Goal: Task Accomplishment & Management: Manage account settings

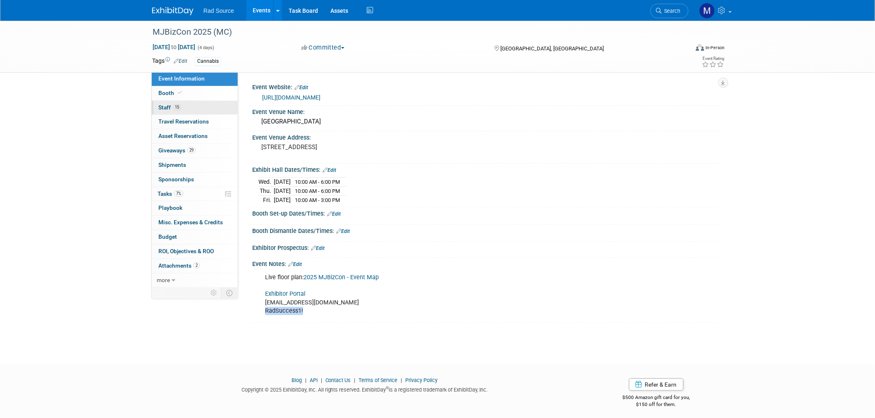
click at [200, 110] on link "15 Staff 15" at bounding box center [195, 108] width 86 height 14
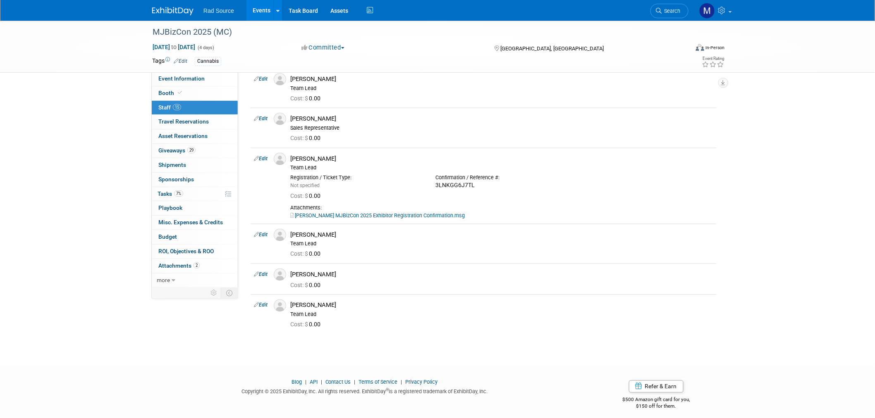
scroll to position [375, 0]
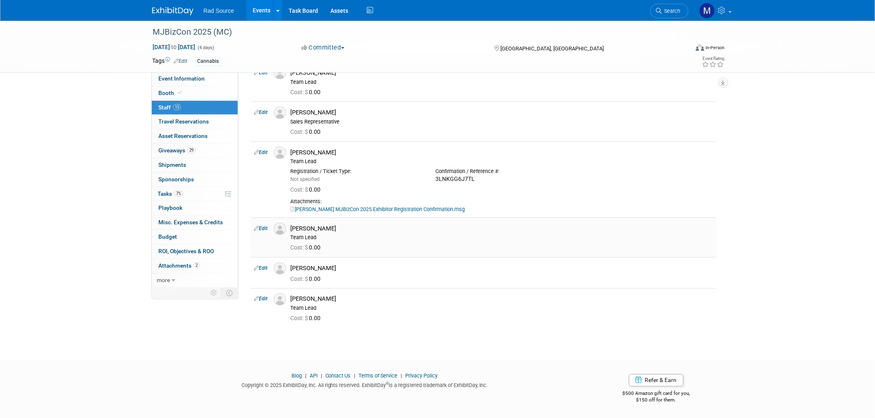
click at [262, 226] on link "Edit" at bounding box center [261, 229] width 14 height 6
select select "64af5bc7-9b38-4243-a2b8-7c45bf88235f"
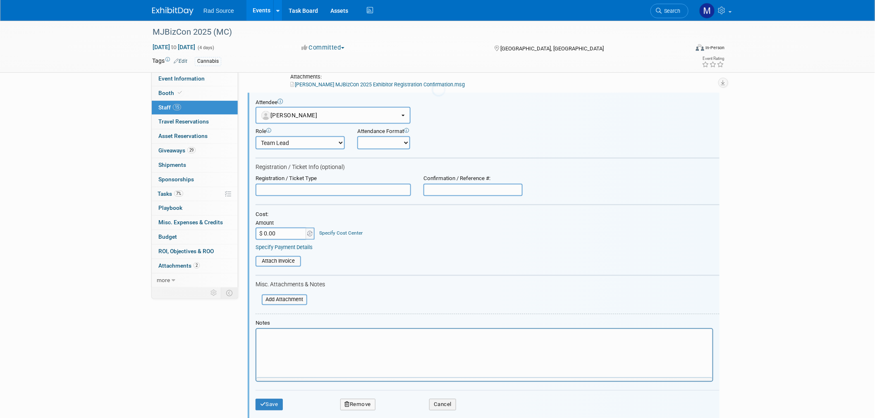
scroll to position [0, 0]
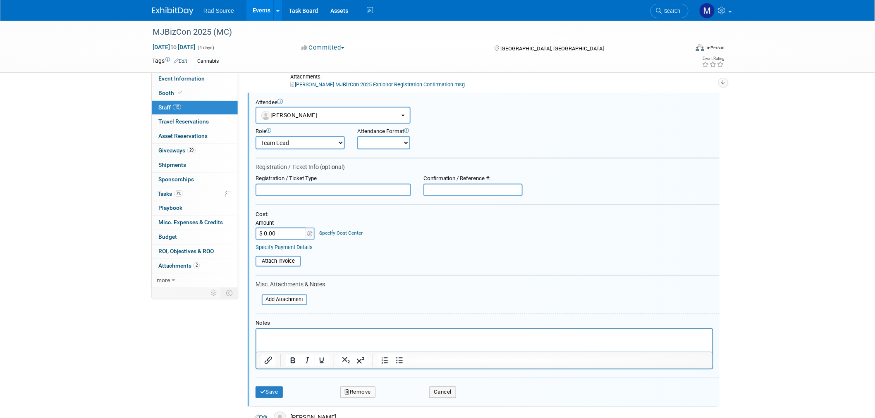
click at [453, 184] on input "text" at bounding box center [472, 190] width 99 height 12
paste input "3LNKGG6J7TL"
type input "3LNKGG6J7TL"
click at [269, 387] on button "Save" at bounding box center [268, 393] width 27 height 12
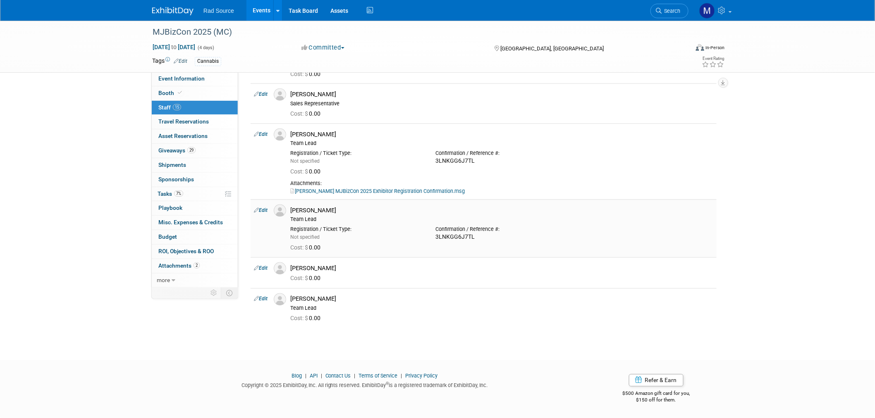
click at [267, 208] on link "Edit" at bounding box center [261, 211] width 14 height 6
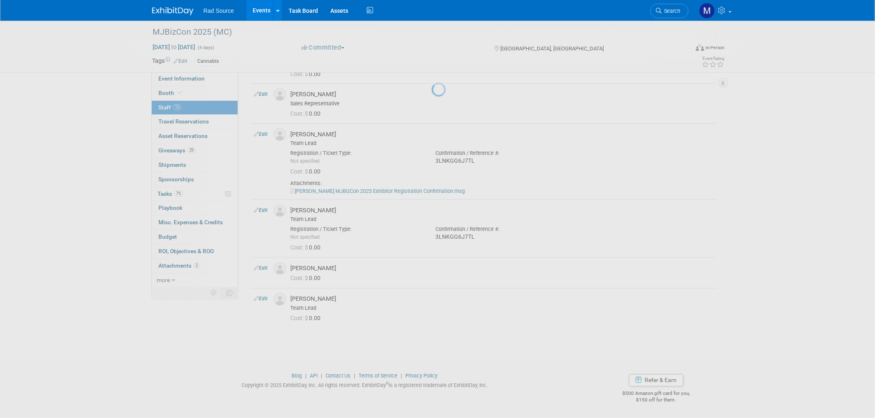
select select "64af5bc7-9b38-4243-a2b8-7c45bf88235f"
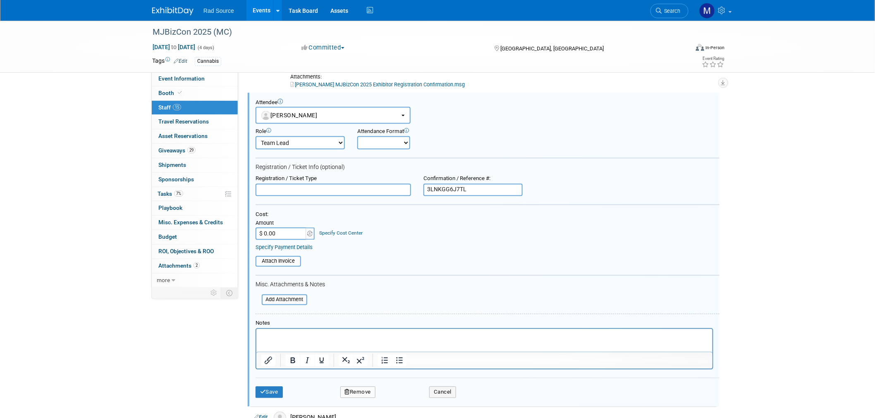
scroll to position [0, 0]
drag, startPoint x: 465, startPoint y: 188, endPoint x: 373, endPoint y: 193, distance: 91.9
click at [373, 193] on div "Registration / Ticket Type Confirmation / Reference #: 3LNKGG6J7TL" at bounding box center [487, 186] width 476 height 21
paste input "RRNVK2K22HR"
type input "RRNVK2K22HR"
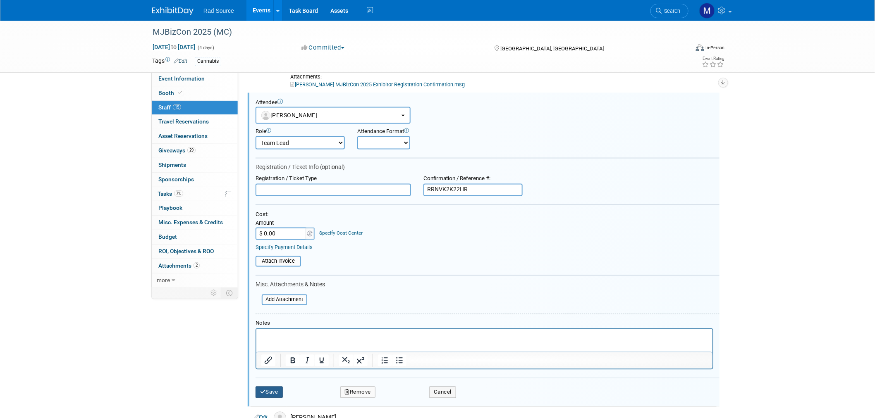
click at [268, 387] on button "Save" at bounding box center [268, 393] width 27 height 12
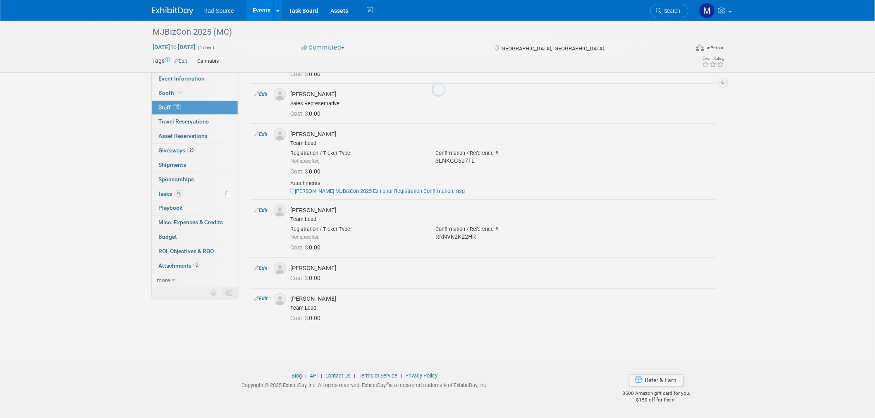
scroll to position [393, 0]
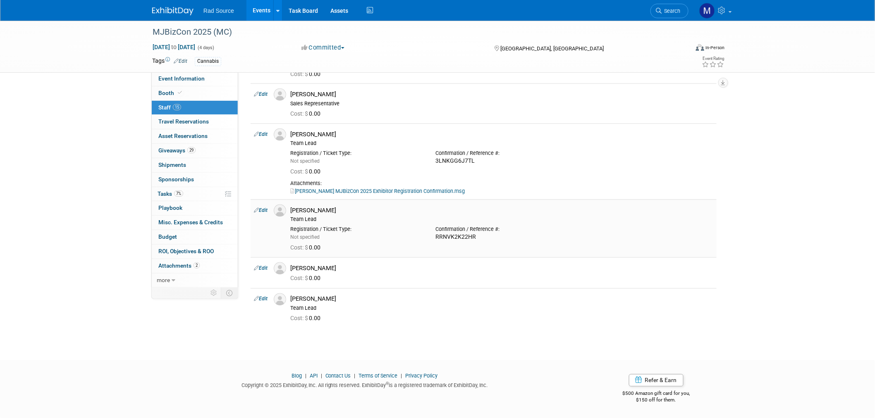
click at [267, 208] on link "Edit" at bounding box center [261, 211] width 14 height 6
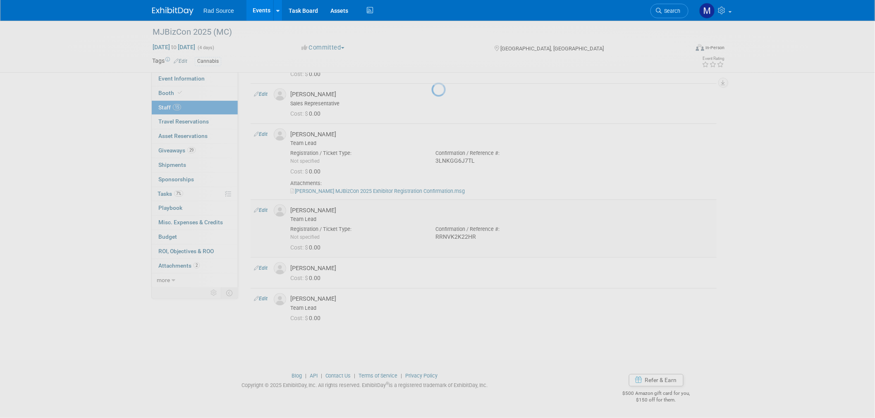
select select "64af5bc7-9b38-4243-a2b8-7c45bf88235f"
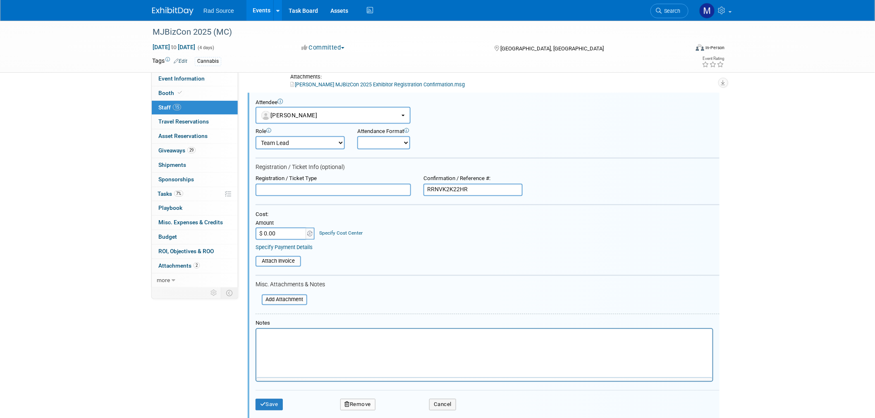
scroll to position [0, 0]
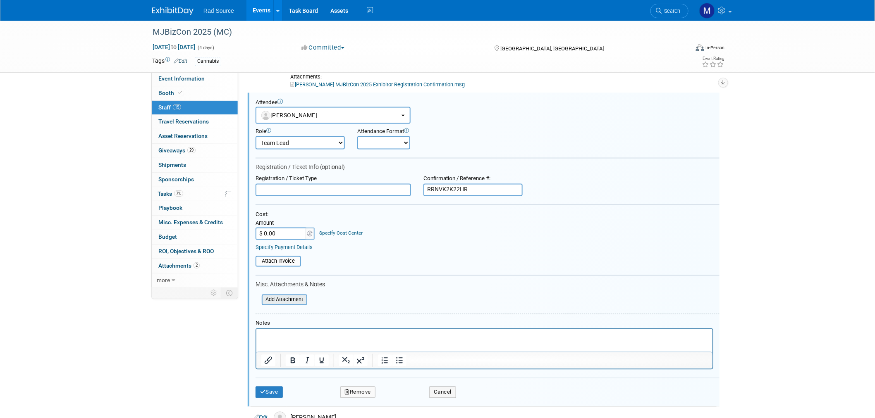
click at [296, 296] on input "file" at bounding box center [257, 300] width 98 height 9
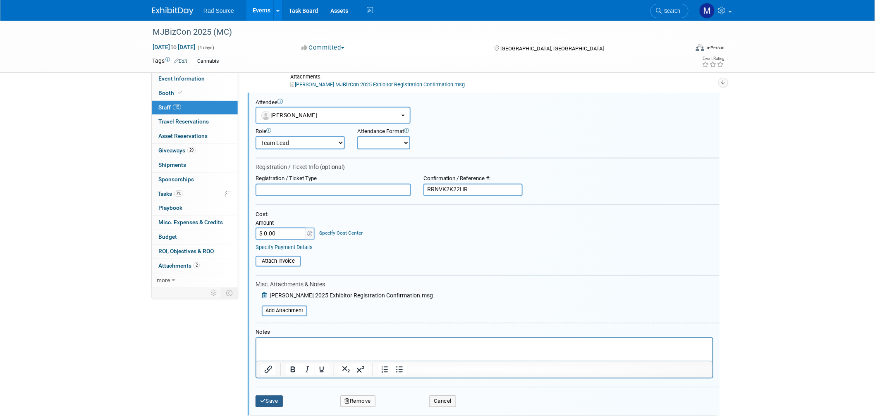
click at [275, 396] on button "Save" at bounding box center [268, 402] width 27 height 12
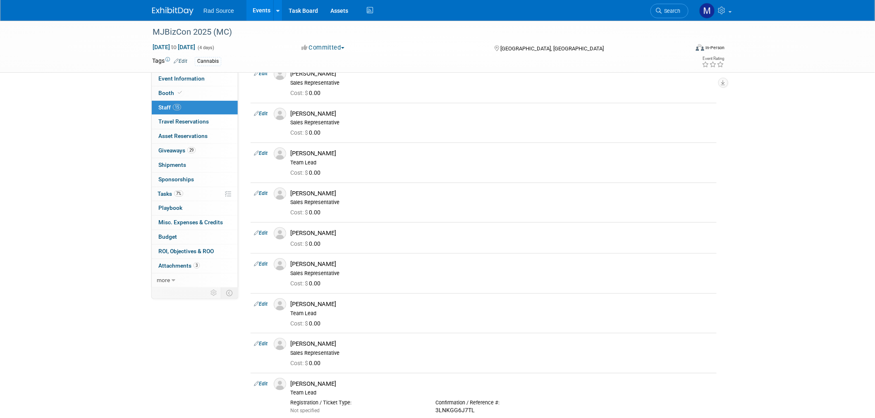
scroll to position [90, 0]
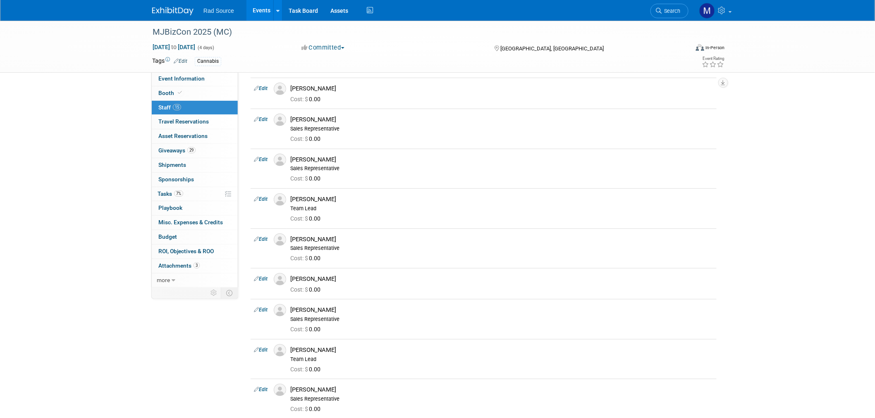
drag, startPoint x: 262, startPoint y: 199, endPoint x: 359, endPoint y: 241, distance: 105.7
click at [262, 199] on link "Edit" at bounding box center [261, 199] width 14 height 6
select select "3a0c8a05-0071-4f1a-8dbb-63d940586468"
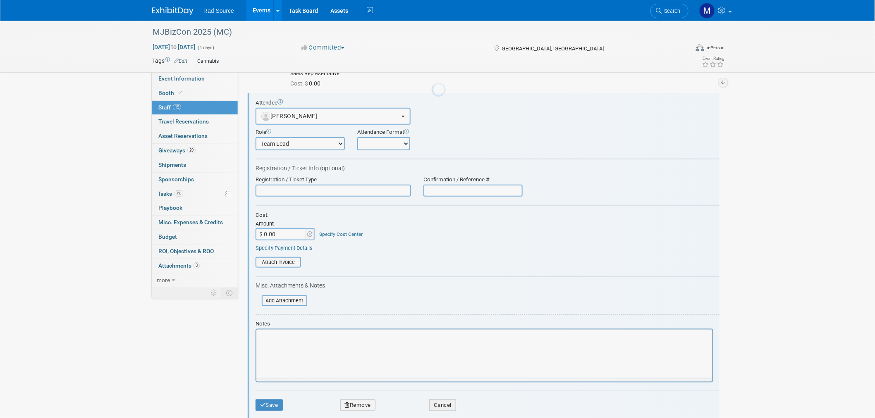
scroll to position [0, 0]
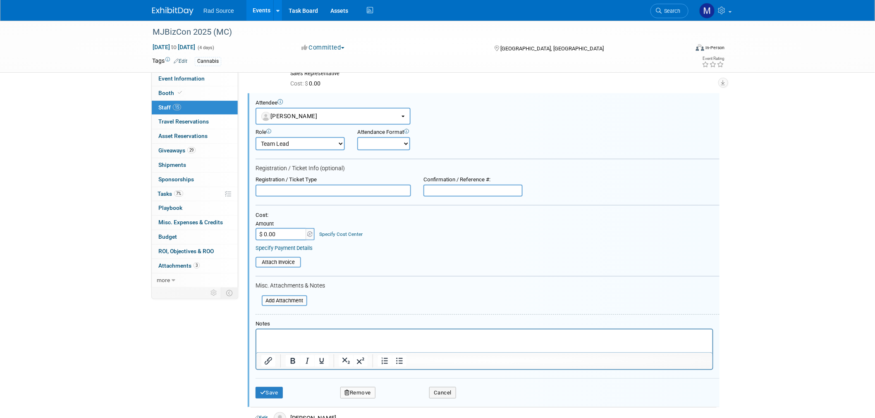
click at [459, 185] on input "text" at bounding box center [472, 191] width 99 height 12
paste input "NYNFHZMZVNH"
type input "NYNFHZMZVNH"
click at [294, 296] on input "file" at bounding box center [257, 300] width 98 height 9
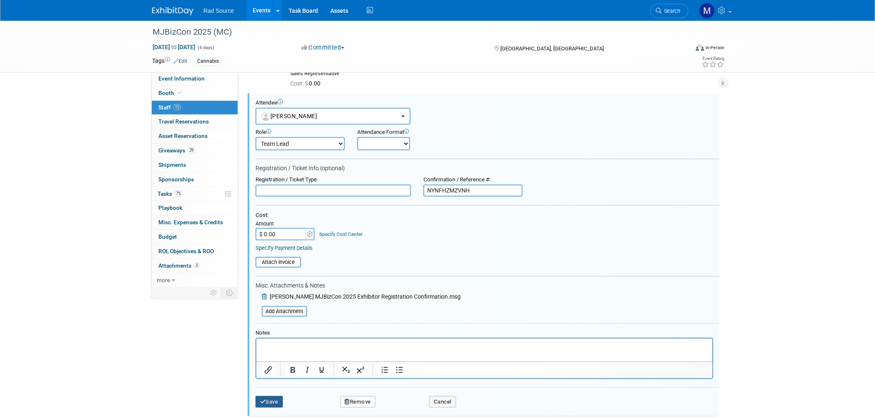
click at [267, 396] on button "Save" at bounding box center [268, 402] width 27 height 12
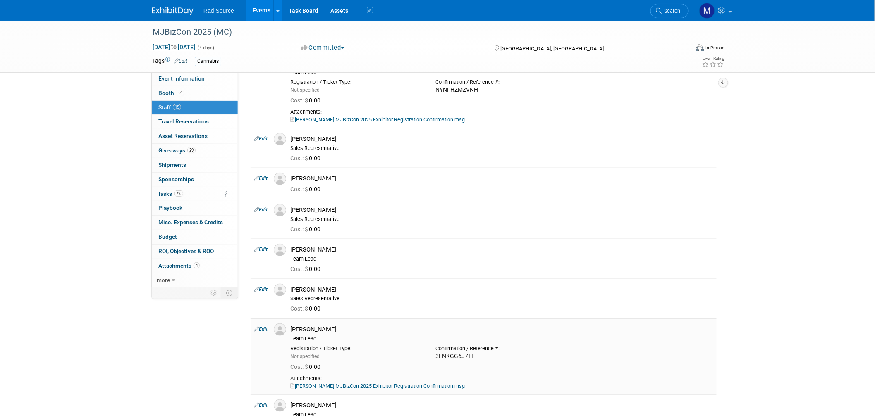
scroll to position [369, 0]
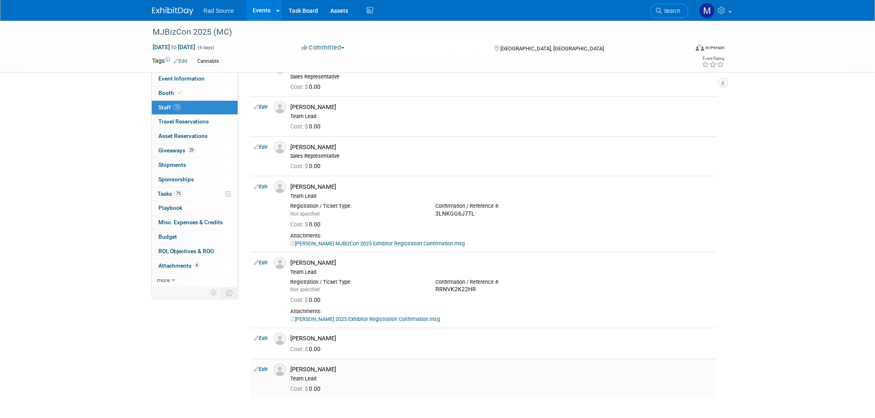
click at [267, 371] on link "Edit" at bounding box center [261, 370] width 14 height 6
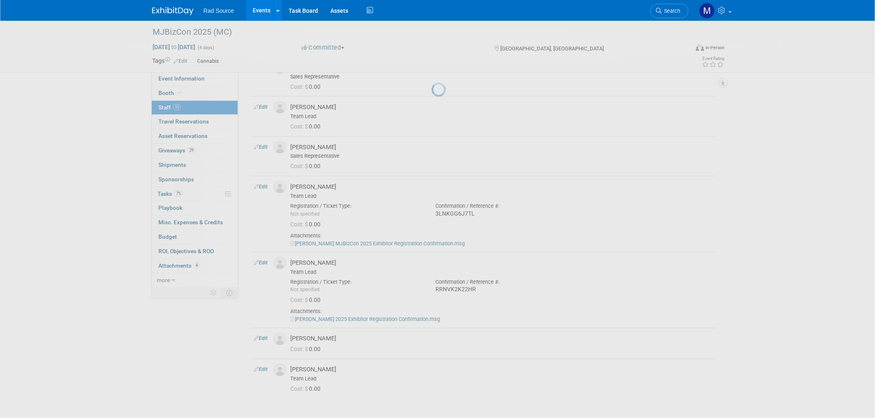
select select "abfef90d-9f79-4630-910d-507bbe5c46b8"
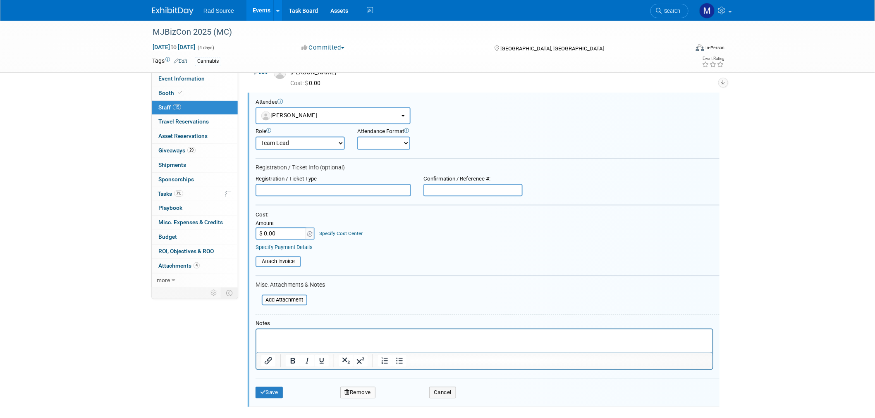
scroll to position [0, 0]
click at [452, 190] on input "text" at bounding box center [472, 190] width 99 height 12
paste input "2VNHHC7F5GJ"
type input "2VNHHC7F5GJ"
click at [274, 298] on input "file" at bounding box center [257, 300] width 98 height 9
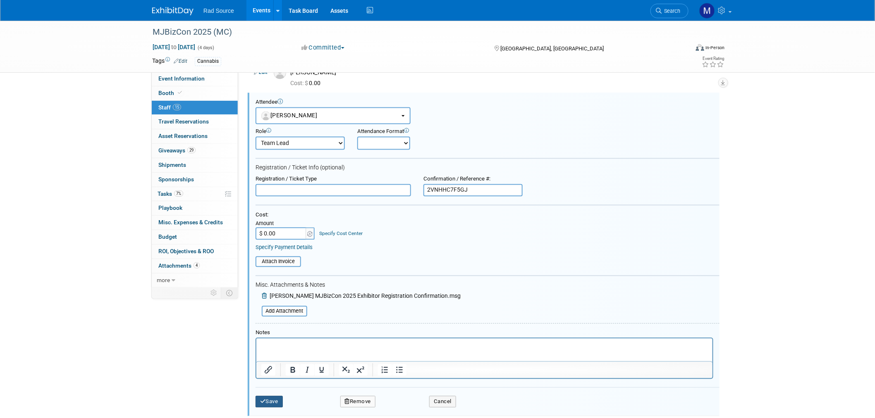
click at [267, 399] on button "Save" at bounding box center [268, 402] width 27 height 12
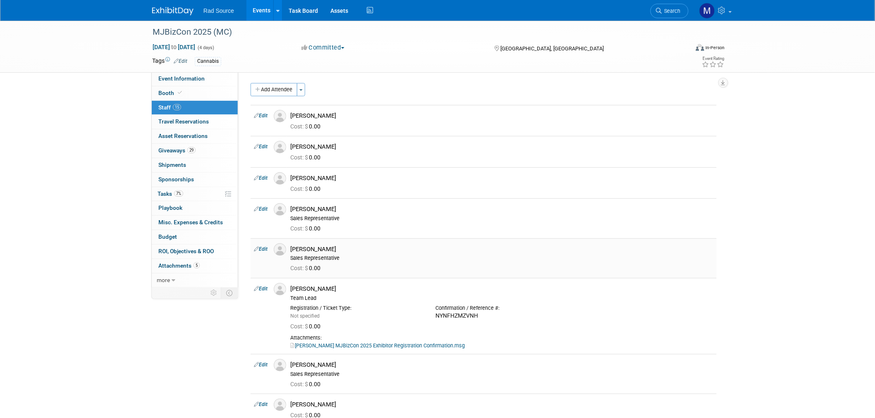
click at [267, 248] on link "Edit" at bounding box center [261, 249] width 14 height 6
select select "e69ca81c-3726-42b5-8f83-f6c35644999d"
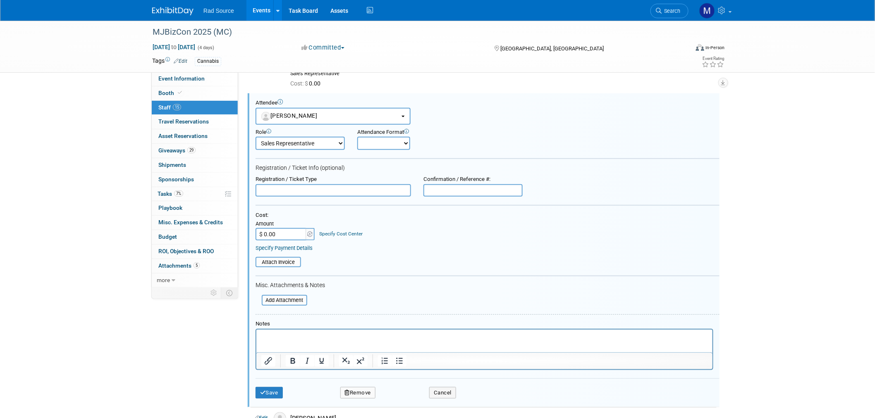
click at [455, 188] on input "text" at bounding box center [472, 190] width 99 height 12
paste input "WBNM3QYMRJY"
type input "WBNM3QYMRJY"
click at [277, 298] on input "file" at bounding box center [257, 300] width 98 height 9
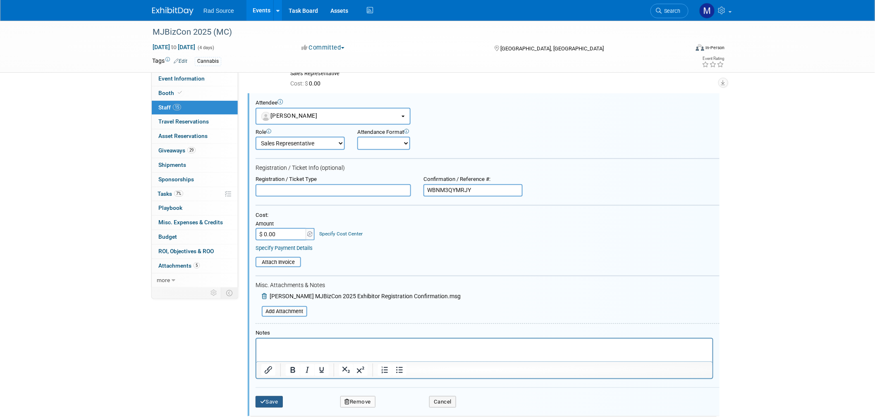
click at [270, 397] on button "Save" at bounding box center [268, 402] width 27 height 12
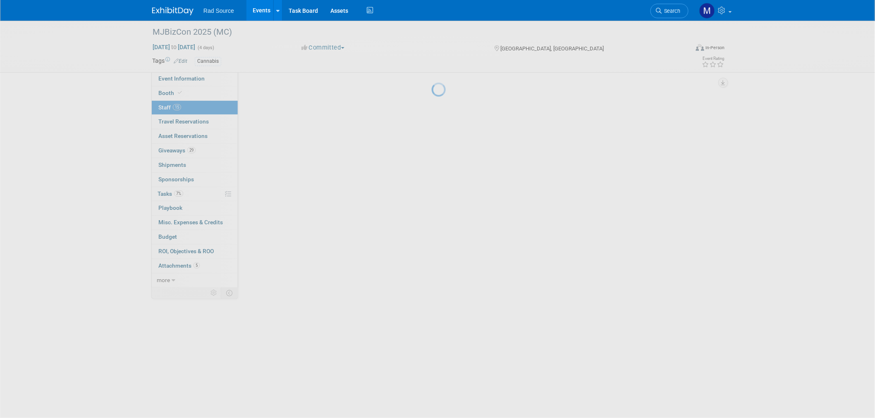
scroll to position [145, 0]
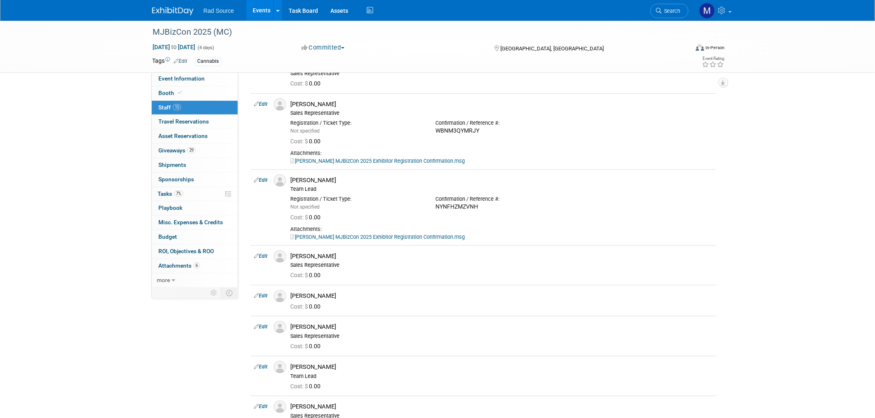
click at [170, 11] on img at bounding box center [172, 11] width 41 height 8
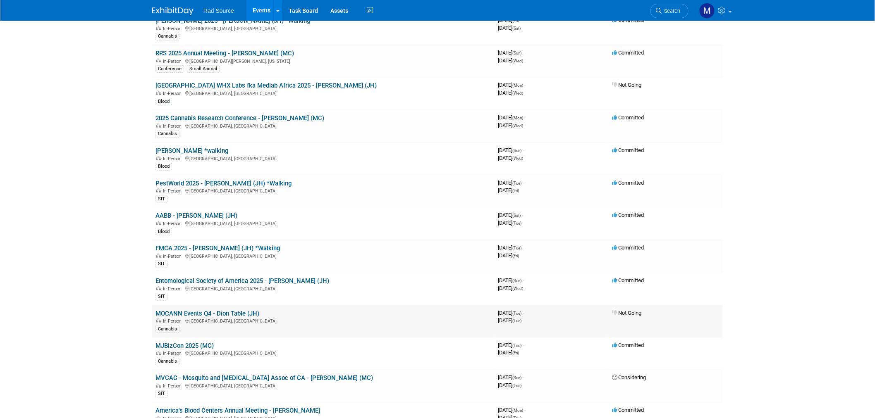
scroll to position [321, 0]
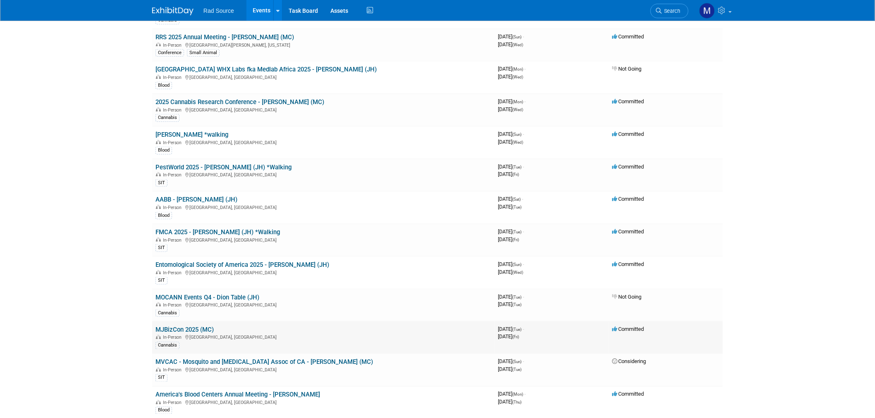
click at [198, 326] on link "MJBizCon 2025 (MC)" at bounding box center [184, 329] width 58 height 7
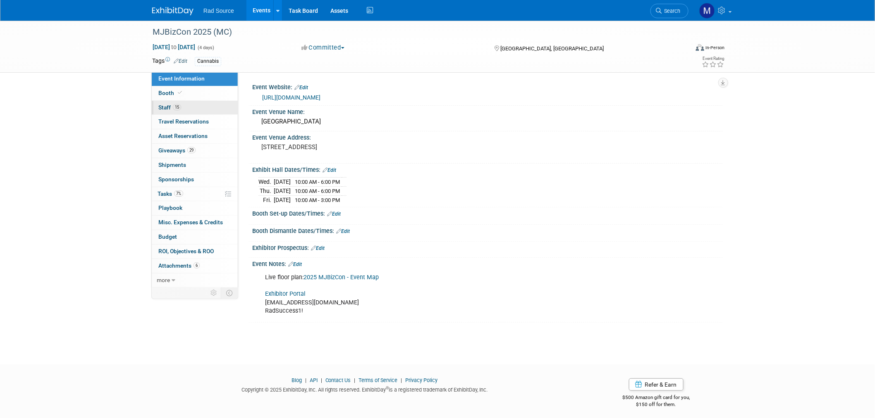
click at [215, 112] on link "15 Staff 15" at bounding box center [195, 108] width 86 height 14
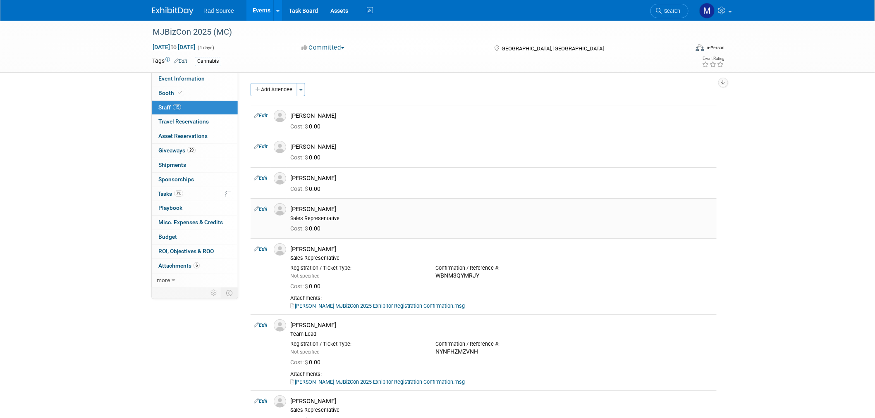
click at [266, 211] on link "Edit" at bounding box center [261, 209] width 14 height 6
select select "e222a530-60d0-4e93-aa93-70a742f4eb98"
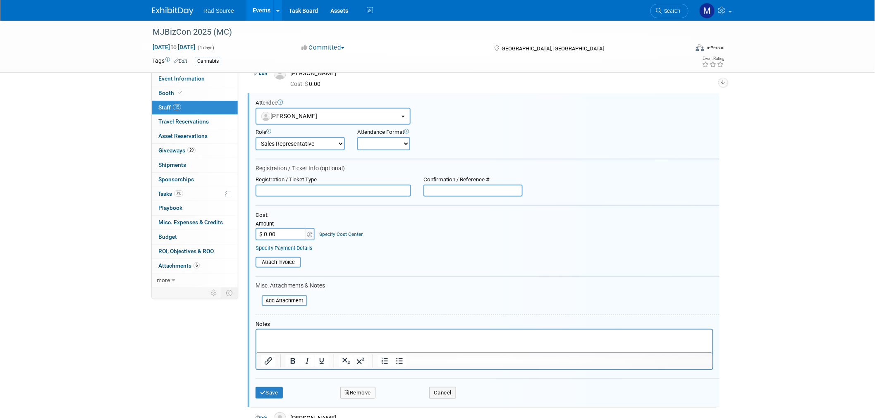
click at [455, 189] on input "text" at bounding box center [472, 191] width 99 height 12
paste input "NNNJ7VHSFTH"
type input "NNNJ7VHSFTH"
click at [291, 299] on input "file" at bounding box center [257, 300] width 98 height 9
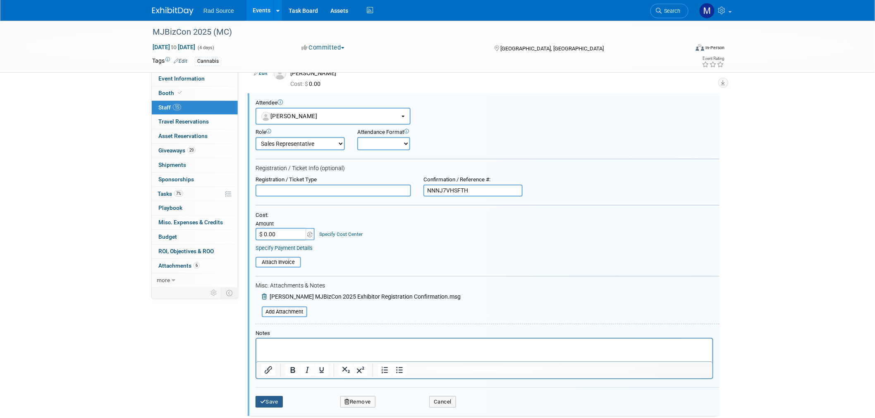
click at [272, 396] on button "Save" at bounding box center [268, 402] width 27 height 12
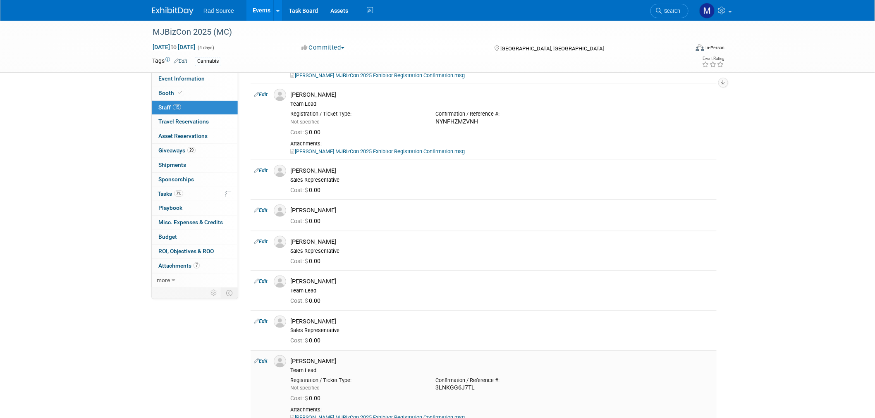
scroll to position [289, 0]
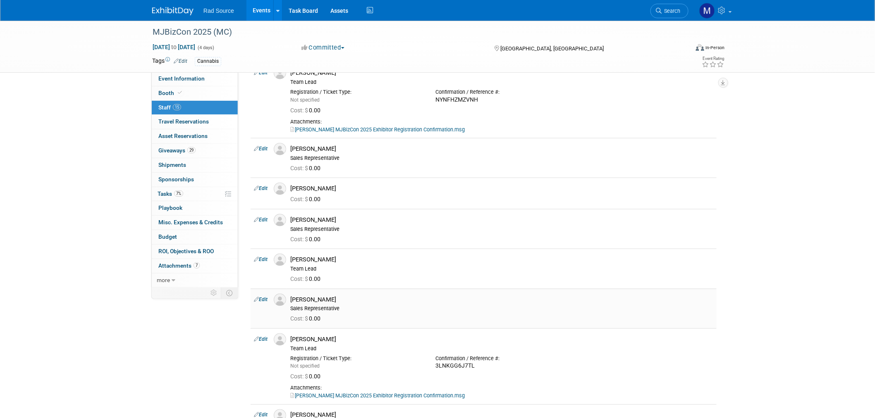
click at [266, 301] on link "Edit" at bounding box center [261, 300] width 14 height 6
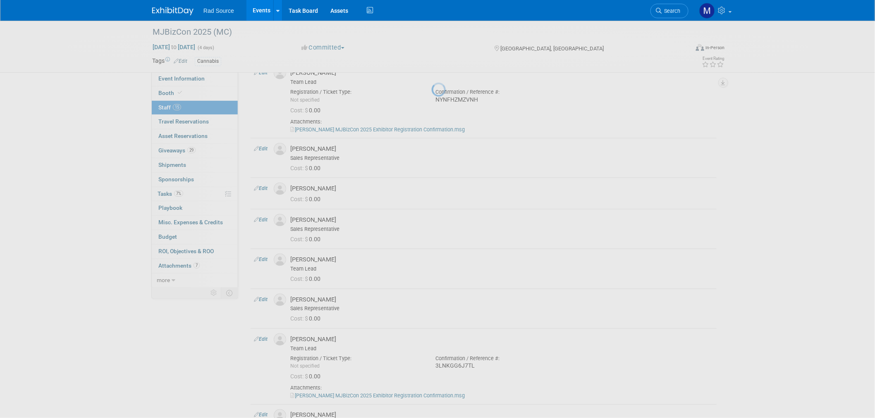
select select "399bd6e9-4d00-46dc-b62f-75c40291086d"
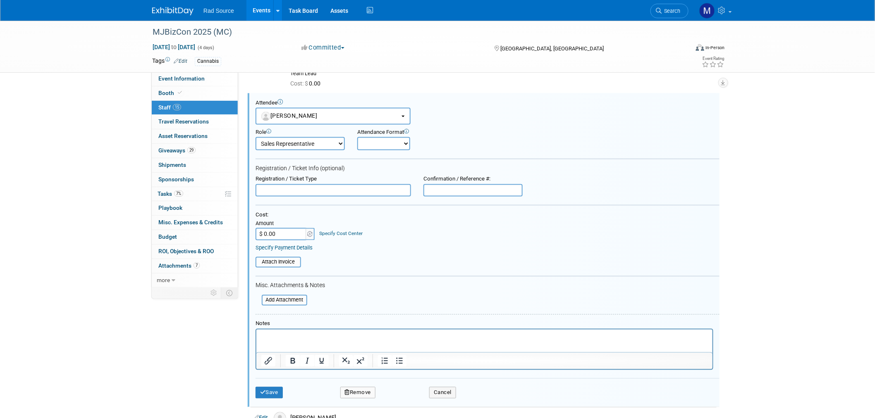
scroll to position [0, 0]
click at [468, 191] on input "text" at bounding box center [472, 190] width 99 height 12
paste input "HYN8SKYHG8H"
type input "HYN8SKYHG8H"
drag, startPoint x: 295, startPoint y: 296, endPoint x: 340, endPoint y: 271, distance: 51.8
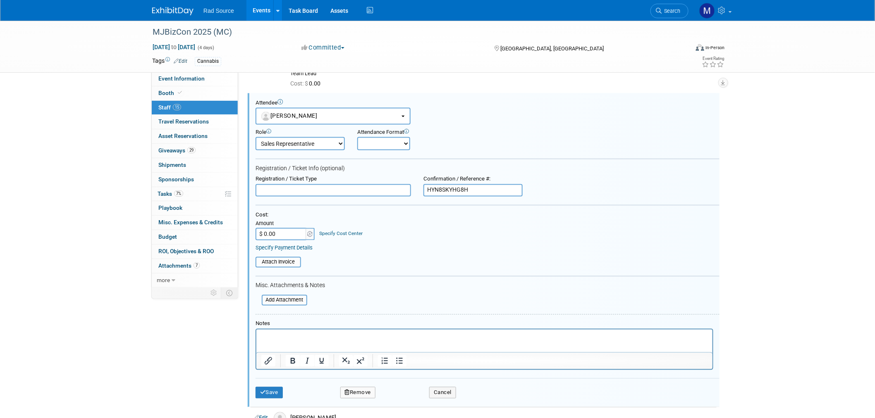
click at [295, 296] on input "file" at bounding box center [257, 300] width 98 height 9
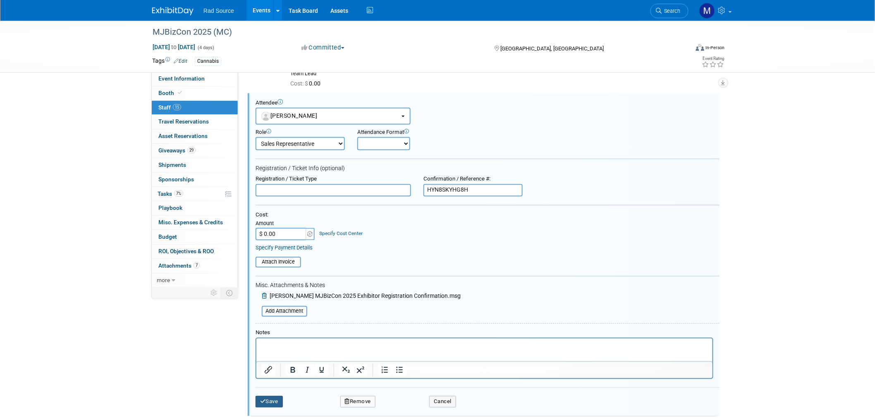
click at [272, 397] on button "Save" at bounding box center [268, 402] width 27 height 12
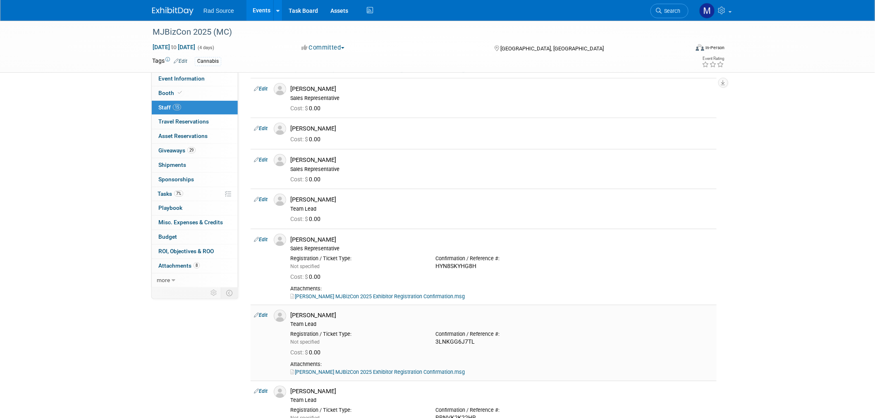
scroll to position [346, 0]
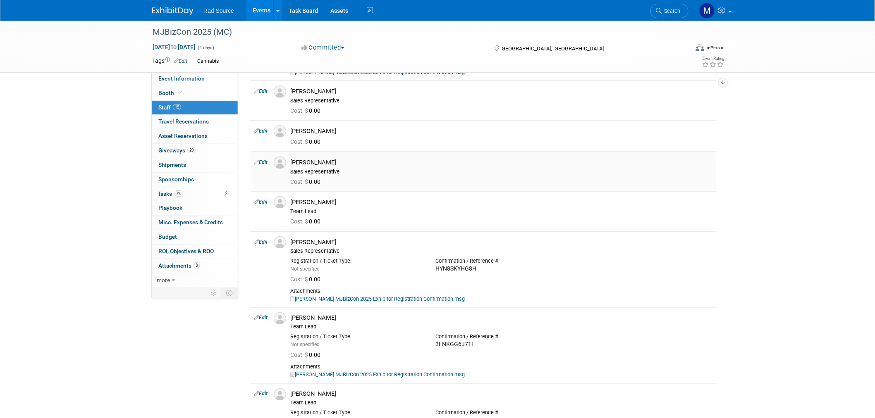
click at [265, 162] on link "Edit" at bounding box center [261, 163] width 14 height 6
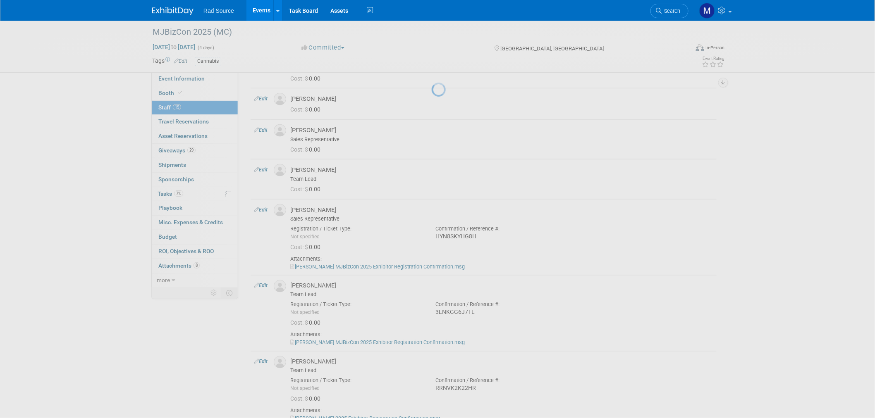
select select "752d2fe7-a662-4e95-bf08-5ac63b85eebf"
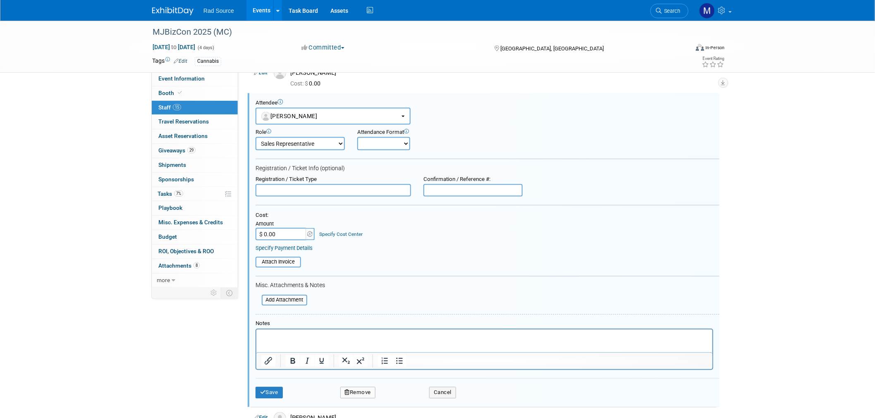
scroll to position [0, 0]
click at [449, 189] on input "text" at bounding box center [472, 190] width 99 height 12
paste input "4HNQVMS45L8"
type input "4HNQVMS45L8"
click at [287, 296] on input "file" at bounding box center [257, 300] width 98 height 9
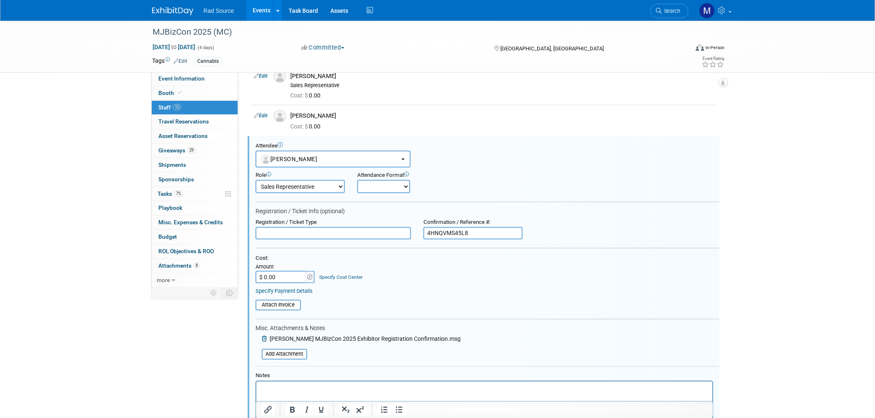
scroll to position [404, 0]
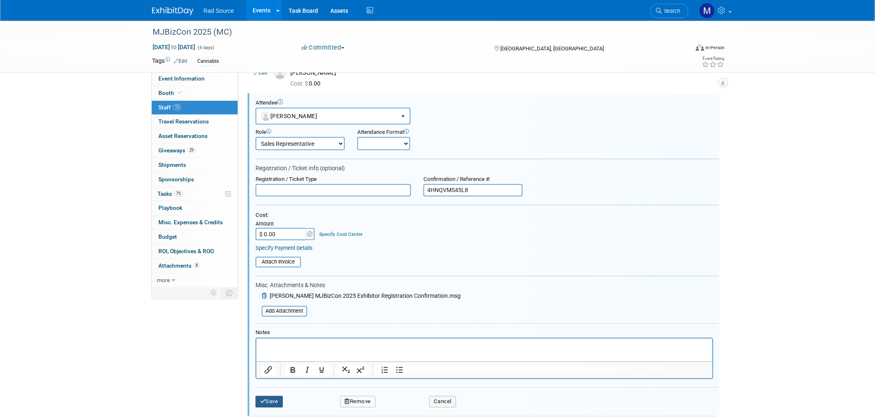
click at [274, 396] on button "Save" at bounding box center [268, 402] width 27 height 12
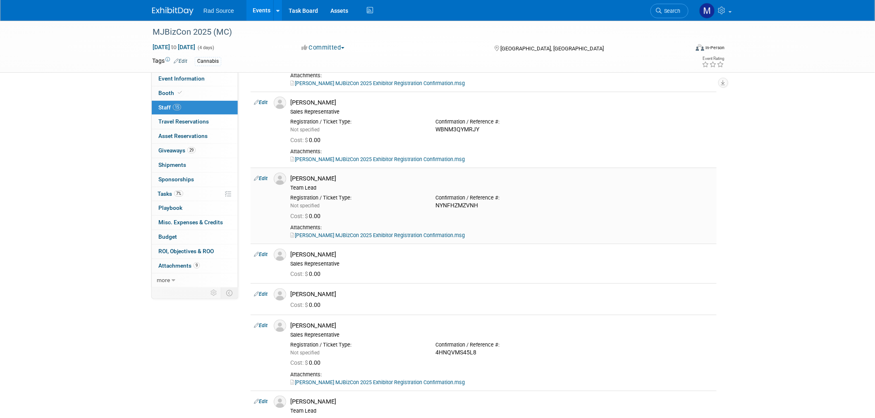
scroll to position [184, 0]
click at [263, 254] on link "Edit" at bounding box center [261, 254] width 14 height 6
select select "cf1813f7-f3cc-4250-823c-ed2781c029c4"
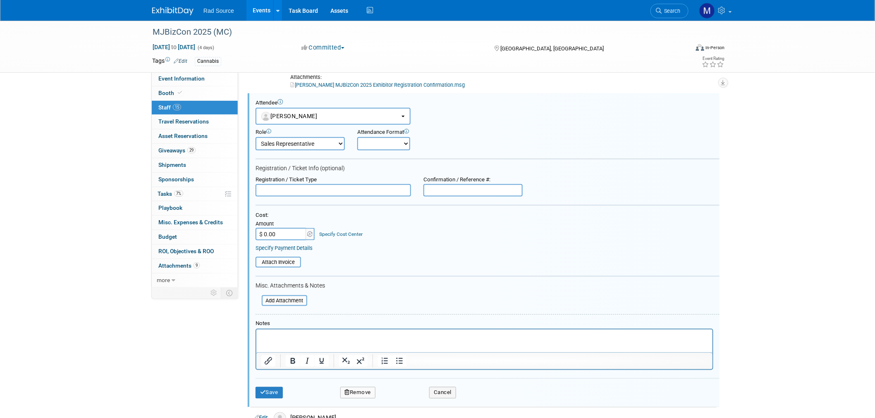
scroll to position [0, 0]
click at [327, 191] on input "text" at bounding box center [332, 190] width 155 height 12
click at [445, 186] on input "text" at bounding box center [472, 190] width 99 height 12
paste input "J6NVXJNJ3MN"
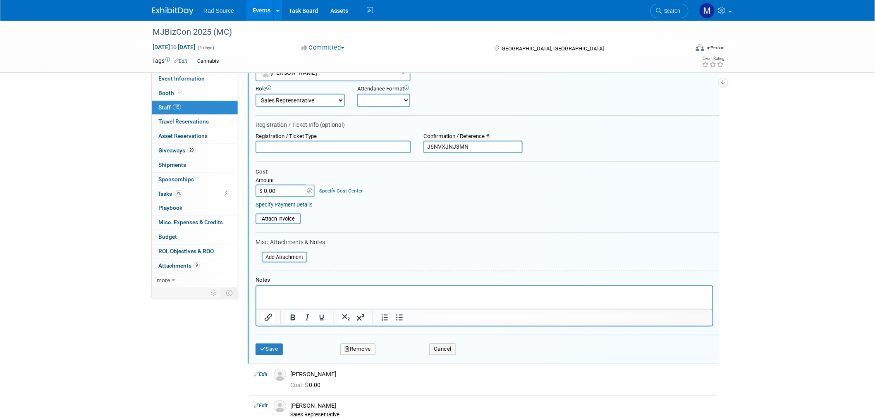
scroll to position [425, 0]
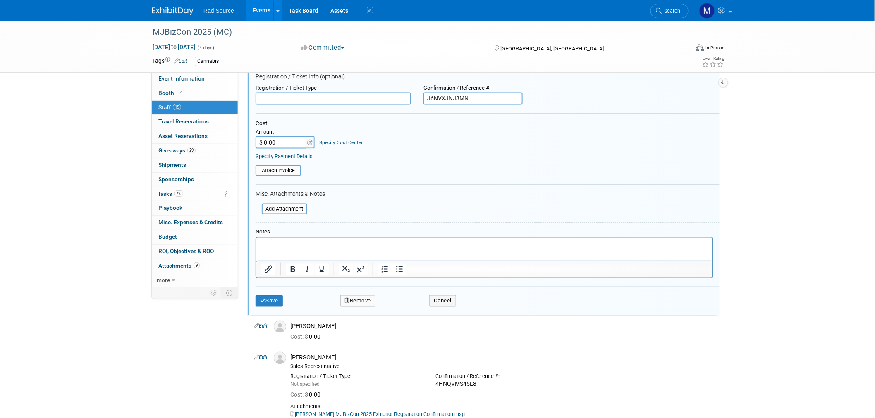
type input "J6NVXJNJ3MN"
click at [275, 205] on input "file" at bounding box center [257, 209] width 98 height 9
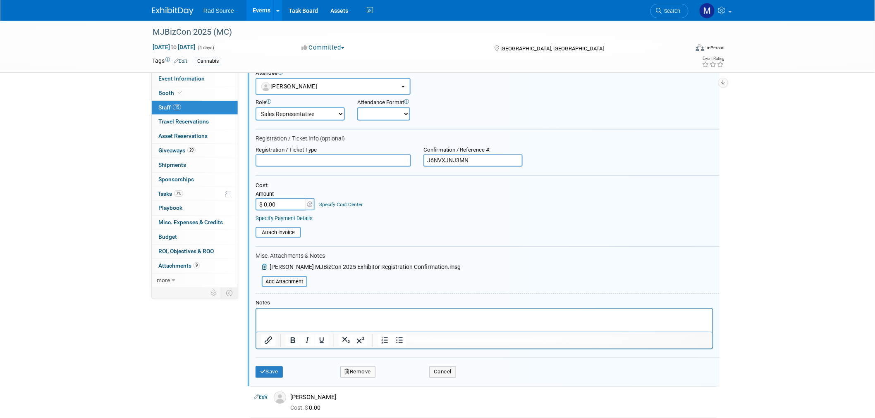
scroll to position [379, 0]
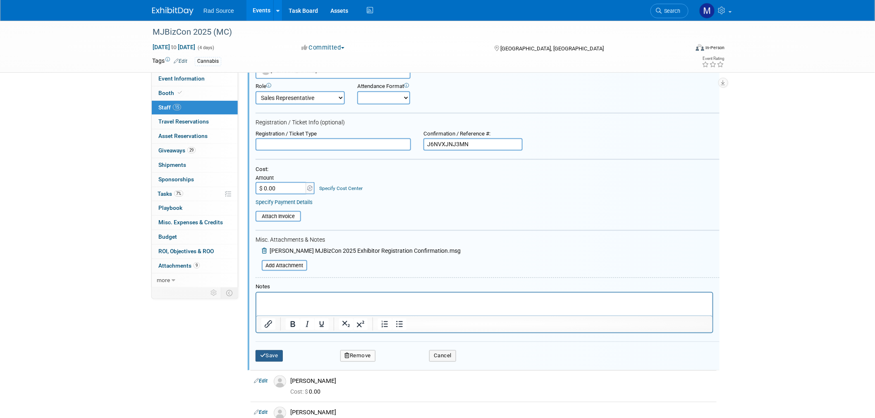
click at [265, 353] on icon "submit" at bounding box center [263, 355] width 6 height 5
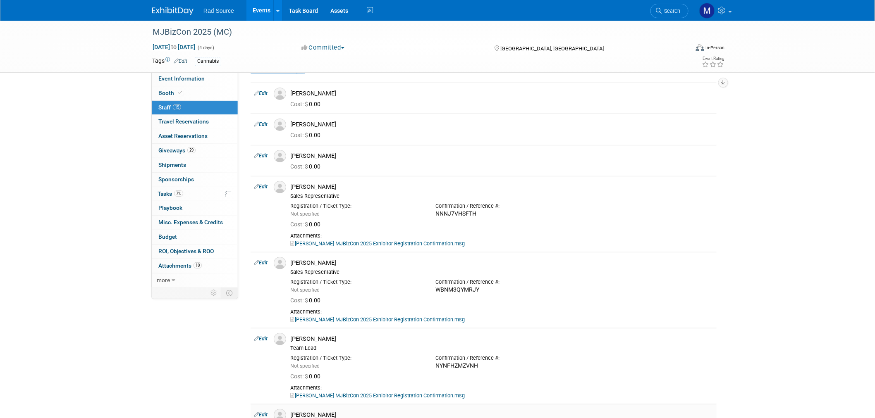
scroll to position [12, 0]
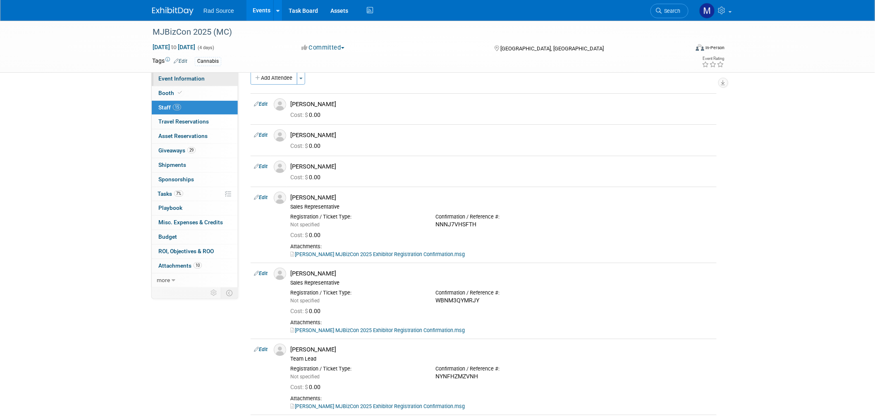
drag, startPoint x: 193, startPoint y: 76, endPoint x: 198, endPoint y: 76, distance: 5.0
click at [195, 76] on span "Event Information" at bounding box center [181, 78] width 46 height 7
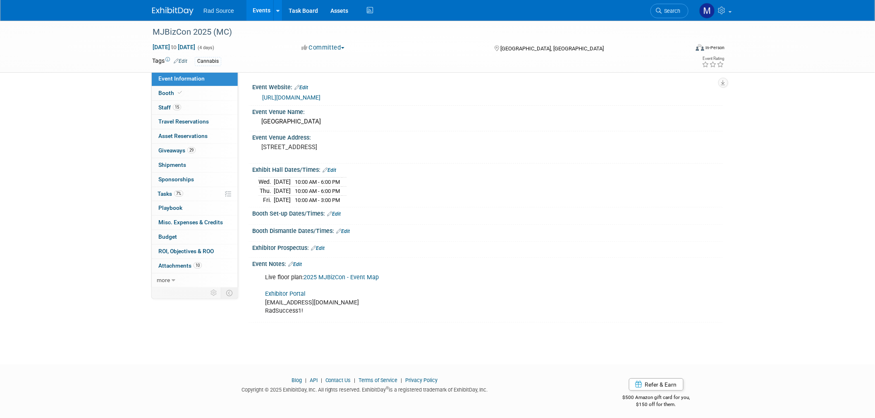
click at [320, 96] on link "https://mjbizconference.com/" at bounding box center [291, 97] width 58 height 7
click at [327, 246] on div "Exhibitor Prospectus: Edit" at bounding box center [487, 247] width 470 height 11
click at [320, 246] on link "Edit" at bounding box center [318, 249] width 14 height 6
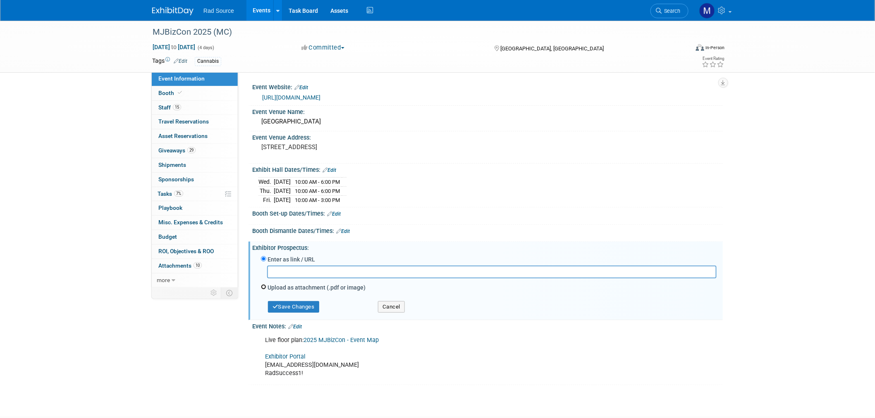
click at [261, 286] on input "Upload as attachment (.pdf or image)" at bounding box center [263, 286] width 5 height 5
radio input "true"
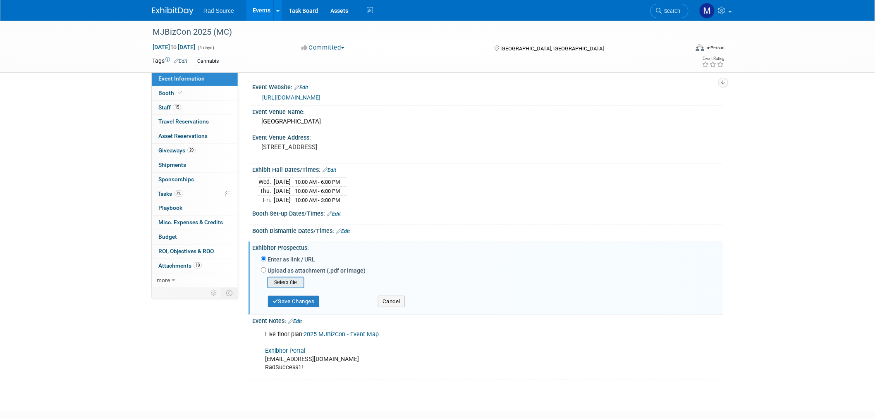
click at [286, 284] on input "file" at bounding box center [254, 283] width 98 height 10
click at [304, 301] on button "Save Changes" at bounding box center [293, 299] width 51 height 12
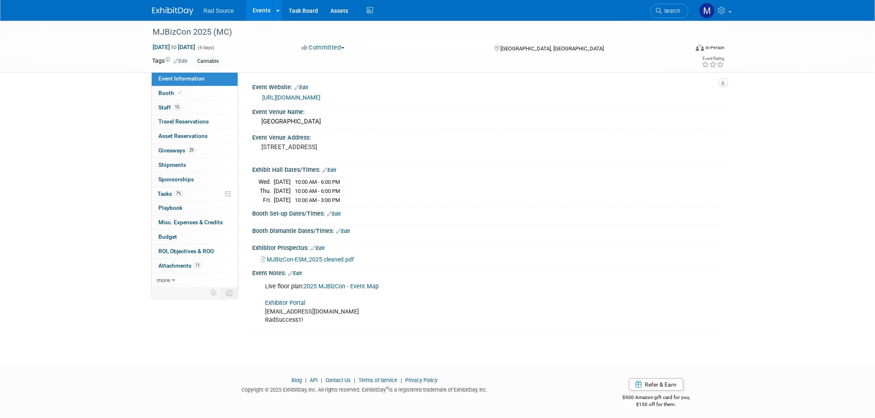
click at [174, 10] on img at bounding box center [172, 11] width 41 height 8
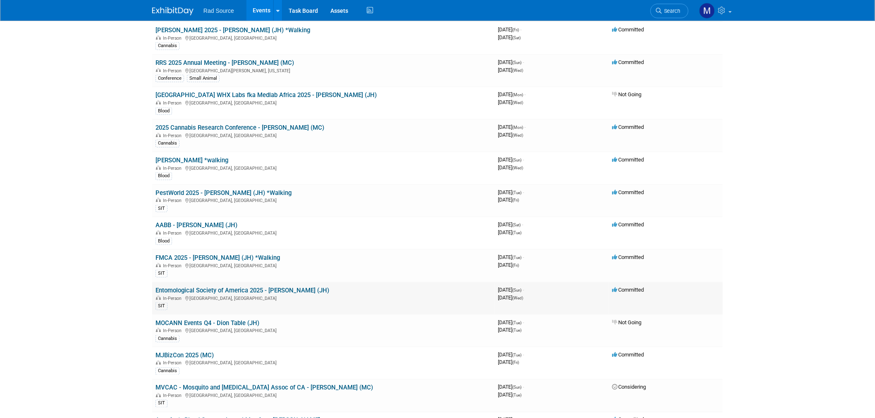
scroll to position [321, 0]
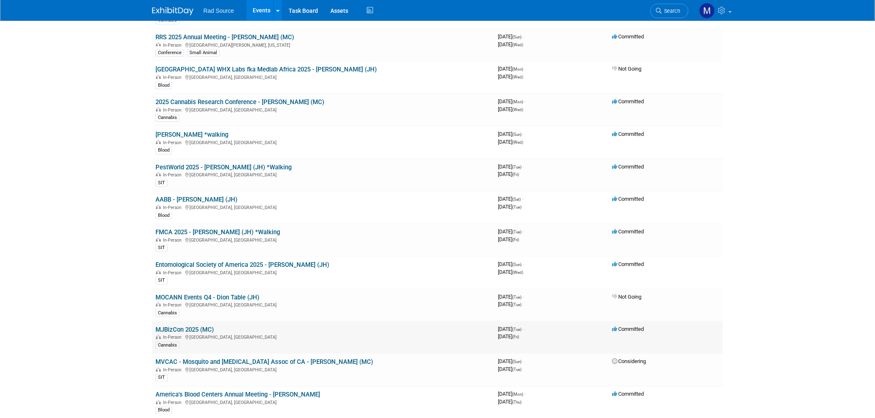
click at [199, 326] on link "MJBizCon 2025 (MC)" at bounding box center [184, 329] width 58 height 7
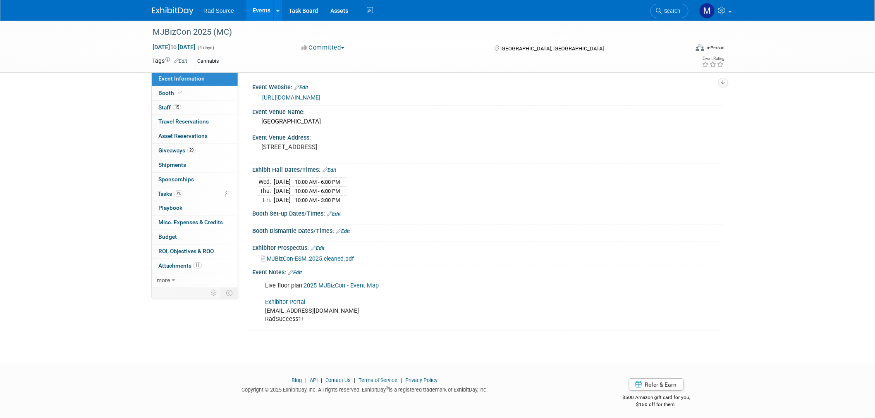
click at [338, 214] on link "Edit" at bounding box center [334, 214] width 14 height 6
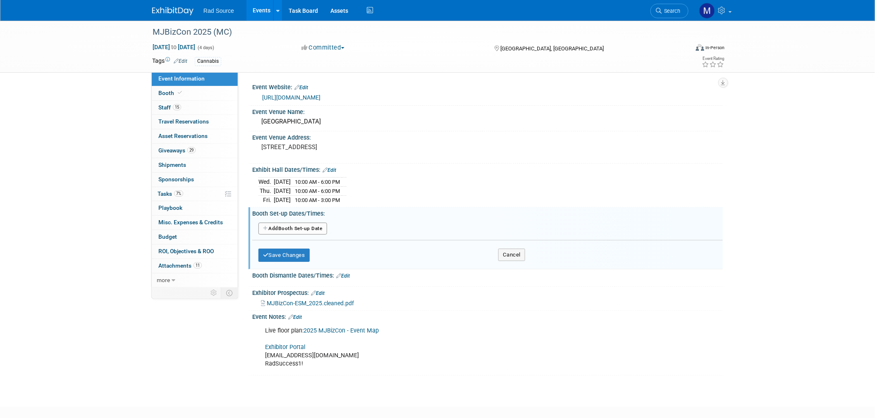
click at [306, 232] on button "Add Another Booth Set-up Date" at bounding box center [292, 229] width 69 height 12
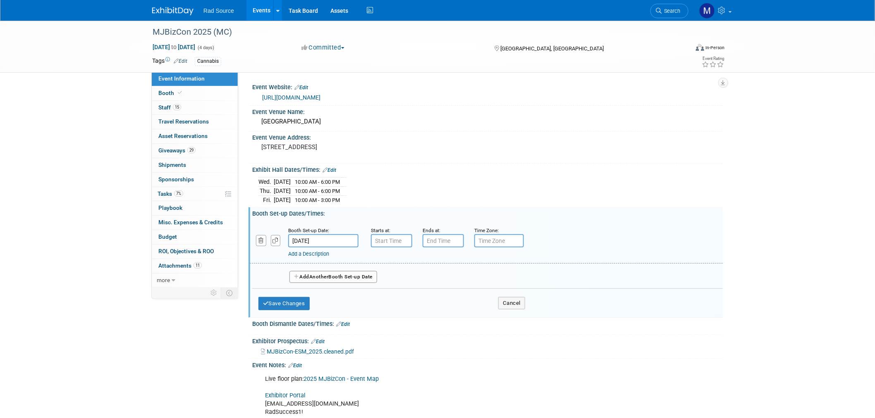
click at [332, 239] on input "Dec 2, 2025" at bounding box center [323, 240] width 70 height 13
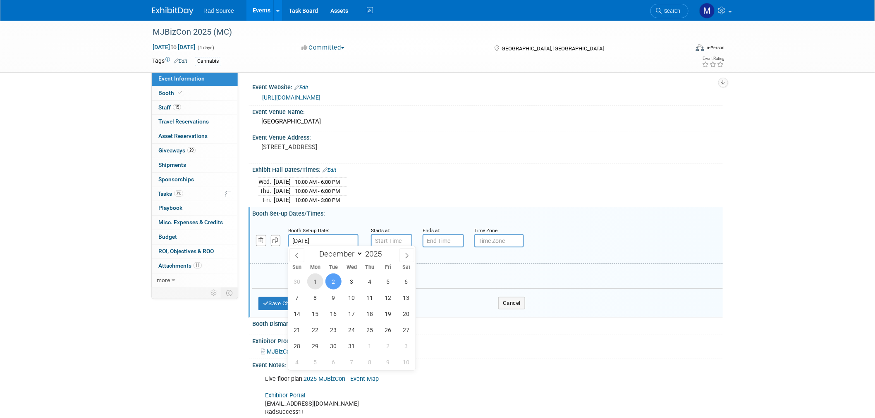
click at [317, 279] on span "1" at bounding box center [315, 282] width 16 height 16
type input "Dec 1, 2025"
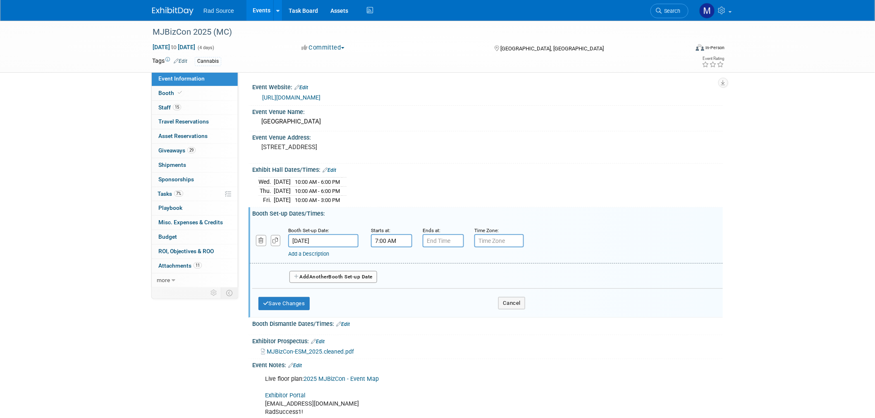
click at [391, 240] on input "7:00 AM" at bounding box center [391, 240] width 41 height 13
click at [393, 260] on span at bounding box center [390, 260] width 14 height 14
type input "8:00 AM"
click at [442, 240] on input "7:00 PM" at bounding box center [443, 240] width 41 height 13
click at [443, 293] on span at bounding box center [442, 296] width 14 height 14
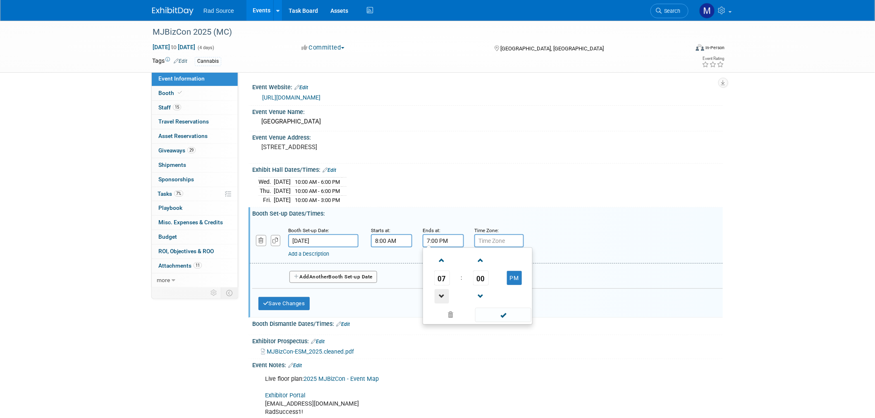
type input "6:00 PM"
click at [513, 320] on span at bounding box center [503, 315] width 56 height 14
click at [345, 278] on button "Add Another Booth Set-up Date" at bounding box center [333, 277] width 88 height 12
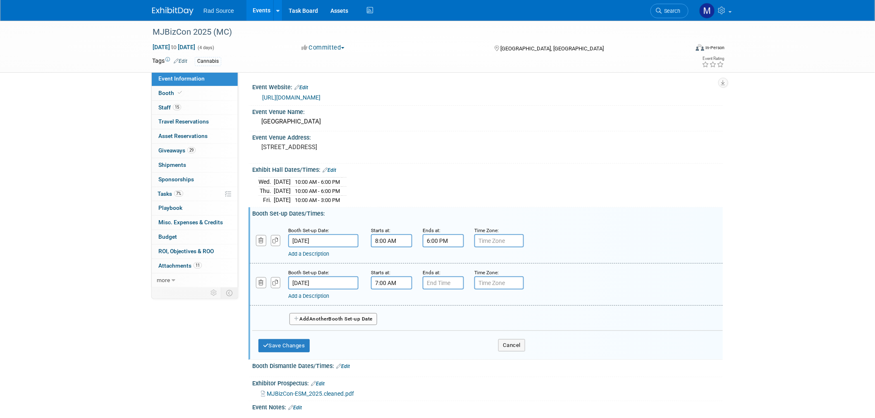
click at [399, 280] on input "7:00 AM" at bounding box center [391, 283] width 41 height 13
click at [391, 303] on span at bounding box center [390, 303] width 14 height 14
type input "8:00 AM"
click at [450, 278] on input "7:00 PM" at bounding box center [443, 283] width 41 height 13
click at [442, 336] on span at bounding box center [442, 339] width 14 height 14
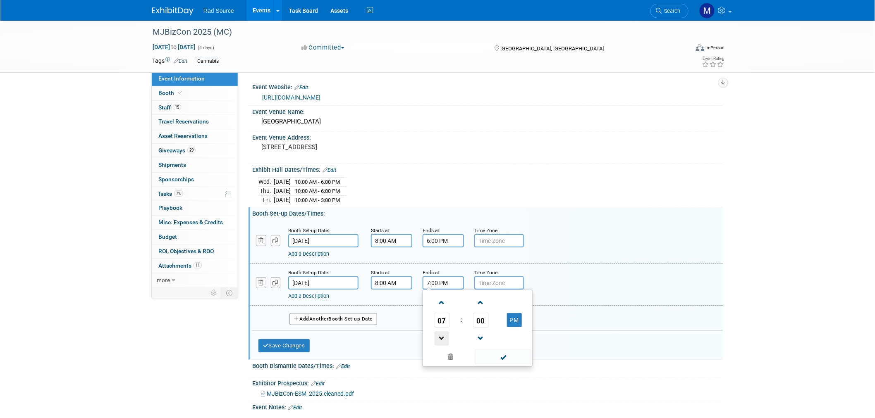
type input "6:00 PM"
click at [510, 358] on span at bounding box center [503, 357] width 56 height 14
click at [293, 344] on button "Save Changes" at bounding box center [283, 345] width 51 height 13
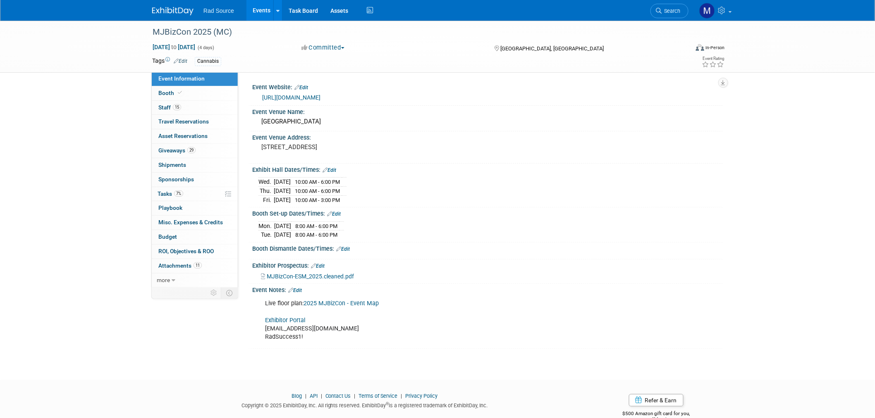
click at [346, 246] on link "Edit" at bounding box center [343, 249] width 14 height 6
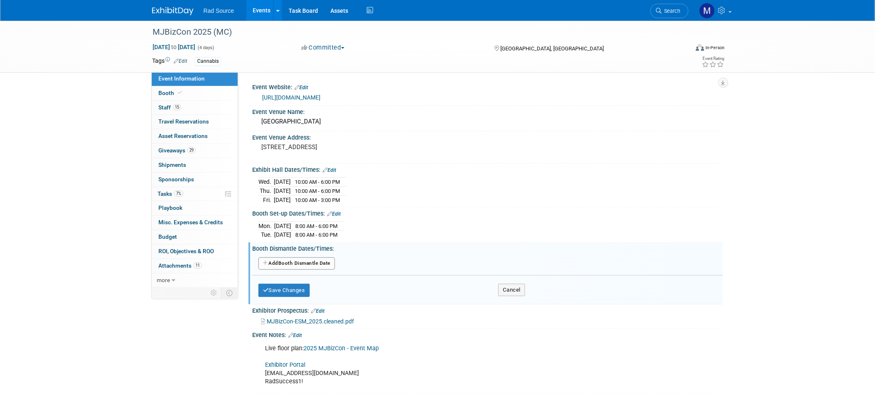
click at [319, 263] on button "Add Another Booth Dismantle Date" at bounding box center [296, 264] width 76 height 12
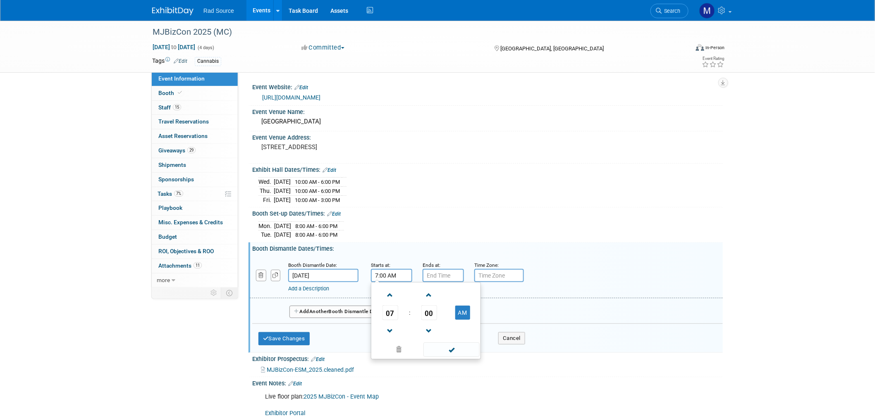
click at [400, 279] on input "7:00 AM" at bounding box center [391, 275] width 41 height 13
click at [391, 310] on span "07" at bounding box center [390, 313] width 16 height 15
click at [464, 296] on td "03" at bounding box center [465, 295] width 26 height 22
click at [462, 315] on button "AM" at bounding box center [462, 313] width 15 height 14
type input "3:00 PM"
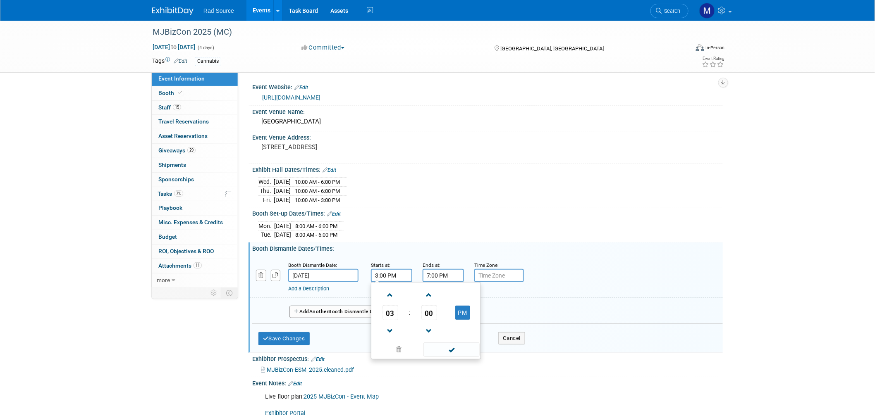
click at [451, 270] on input "7:00 PM" at bounding box center [443, 275] width 41 height 13
click at [443, 310] on span "07" at bounding box center [442, 313] width 16 height 15
click at [520, 336] on td "11" at bounding box center [517, 340] width 26 height 22
type input "11:00 PM"
click at [518, 349] on span at bounding box center [503, 350] width 56 height 14
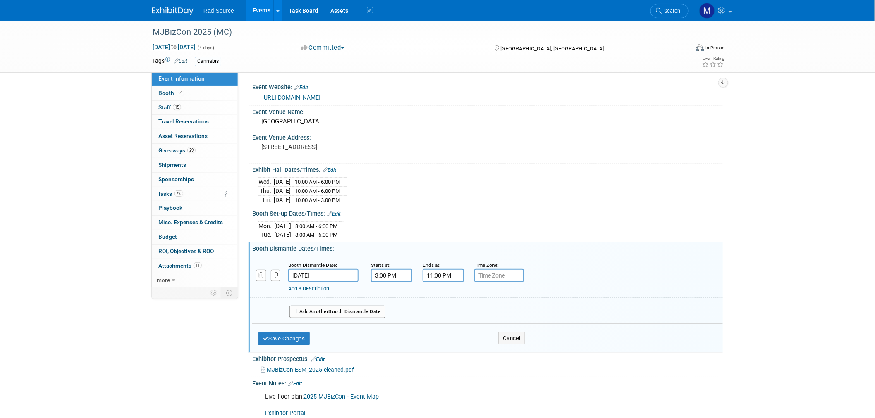
click at [319, 310] on span "Another" at bounding box center [318, 312] width 19 height 6
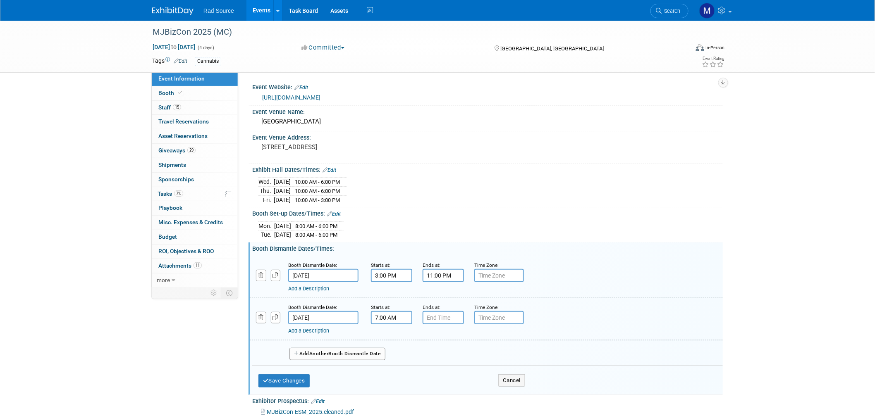
click at [399, 318] on input "7:00 AM" at bounding box center [391, 317] width 41 height 13
click at [390, 330] on span at bounding box center [390, 337] width 14 height 14
type input "8:00 AM"
click at [435, 315] on input "7:00 PM" at bounding box center [443, 317] width 41 height 13
click at [443, 363] on link at bounding box center [442, 373] width 16 height 21
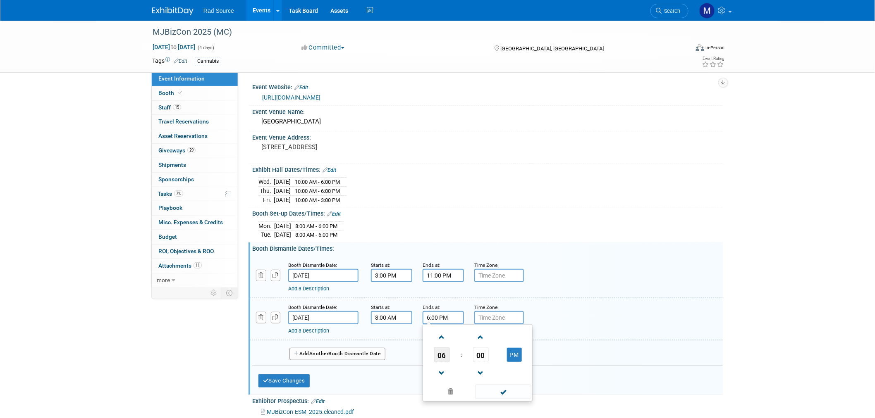
click at [446, 354] on span "06" at bounding box center [442, 355] width 16 height 15
click at [444, 342] on td "12" at bounding box center [438, 338] width 26 height 22
type input "12:00 PM"
click at [504, 394] on span at bounding box center [503, 392] width 56 height 14
click at [291, 377] on button "Save Changes" at bounding box center [283, 381] width 51 height 13
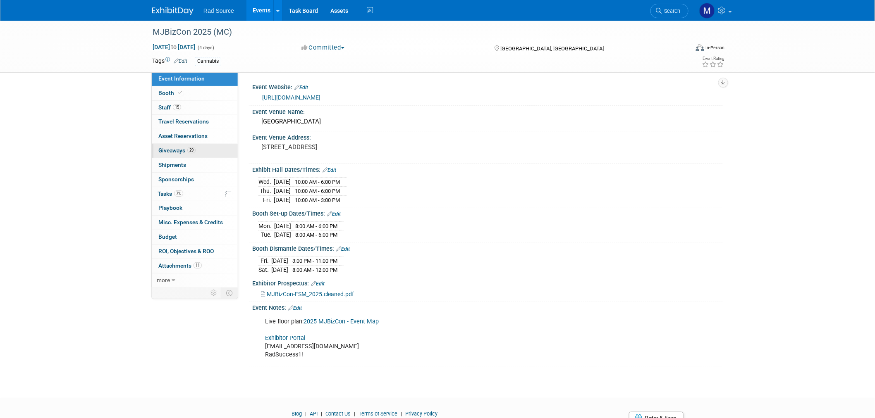
click at [179, 151] on span "Giveaways 29" at bounding box center [176, 150] width 37 height 7
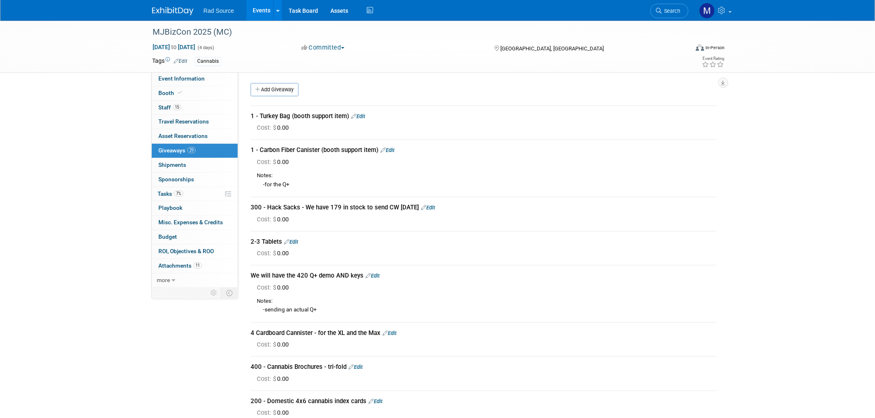
click at [378, 277] on link "Edit" at bounding box center [372, 276] width 14 height 6
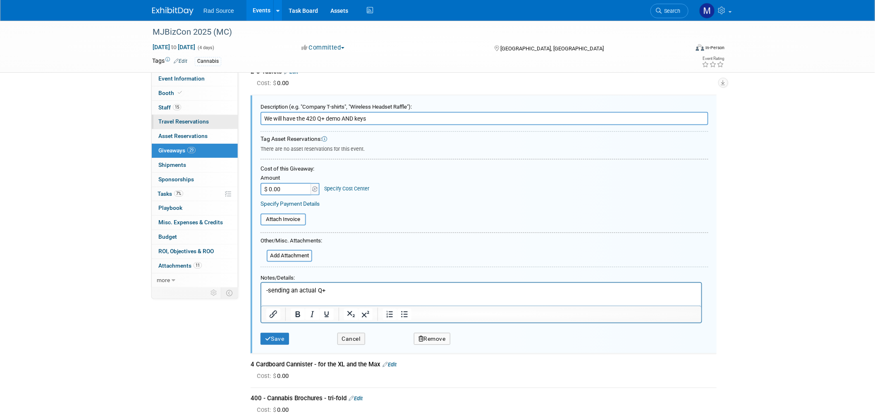
drag, startPoint x: 379, startPoint y: 117, endPoint x: 226, endPoint y: 115, distance: 152.6
type input "Want to send the Max"
drag, startPoint x: 336, startPoint y: 289, endPoint x: 198, endPoint y: 289, distance: 137.7
click at [261, 289] on html "-sending an actual Q+" at bounding box center [481, 289] width 440 height 12
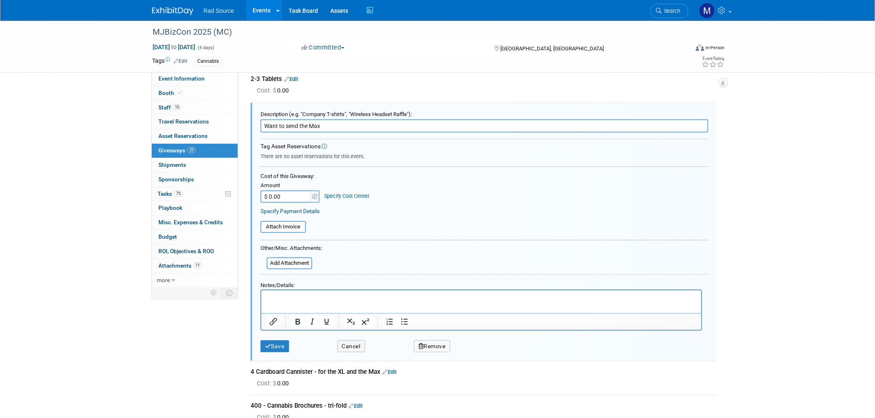
scroll to position [170, 0]
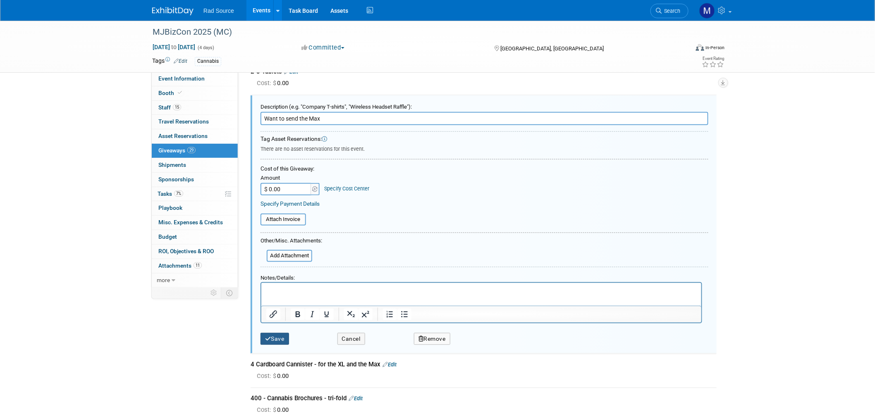
click at [279, 338] on button "Save" at bounding box center [274, 339] width 29 height 12
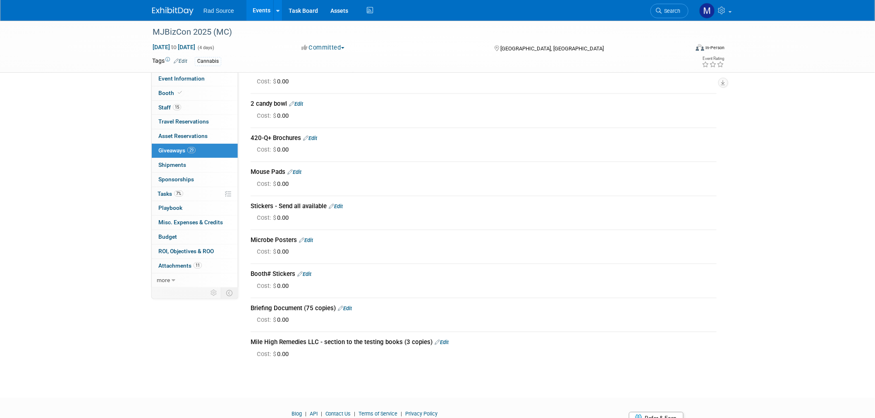
scroll to position [767, 0]
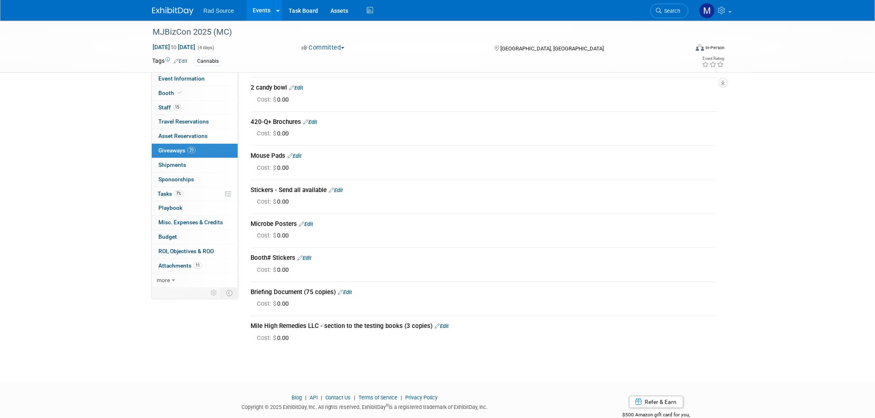
click at [160, 11] on img at bounding box center [172, 11] width 41 height 8
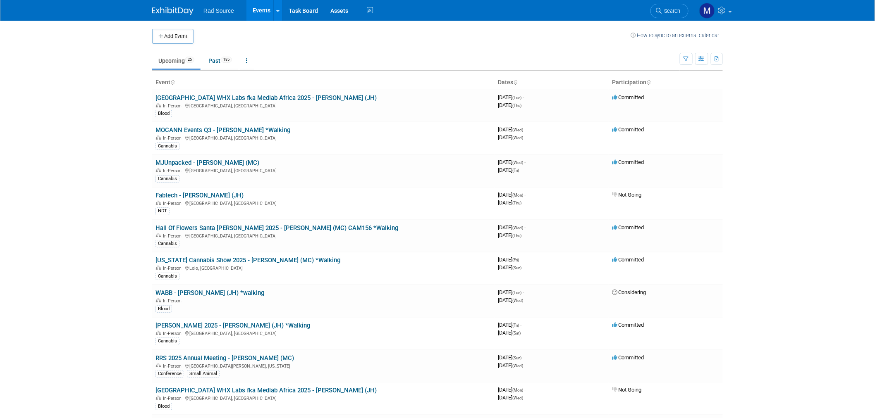
click at [797, 267] on body "Rad Source Events Add Event Bulk Upload Events Shareable Event Boards Recently …" at bounding box center [437, 209] width 875 height 418
click at [794, 179] on body "Rad Source Events Add Event Bulk Upload Events Shareable Event Boards Recently …" at bounding box center [437, 209] width 875 height 418
